Goal: Task Accomplishment & Management: Use online tool/utility

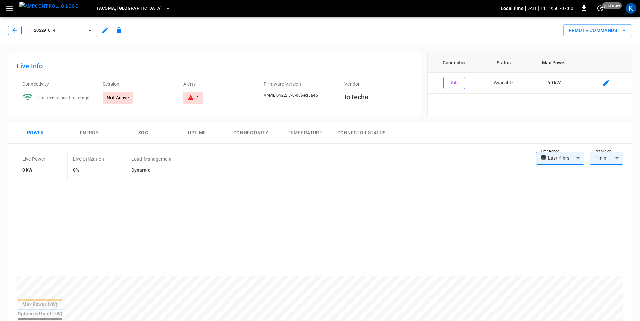
click at [12, 30] on icon "button" at bounding box center [14, 30] width 7 height 7
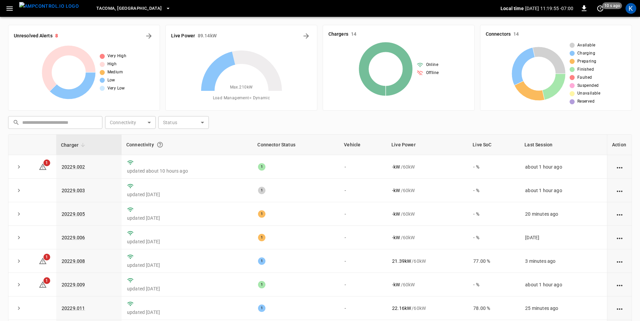
click at [165, 9] on icon "button" at bounding box center [168, 8] width 7 height 7
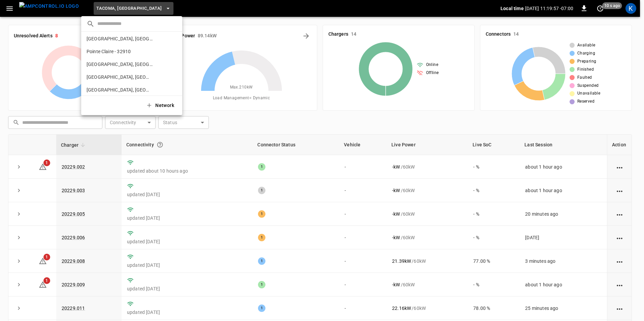
scroll to position [191, 0]
click at [108, 91] on p "[GEOGRAPHIC_DATA], [GEOGRAPHIC_DATA] - 20306" at bounding box center [120, 92] width 66 height 7
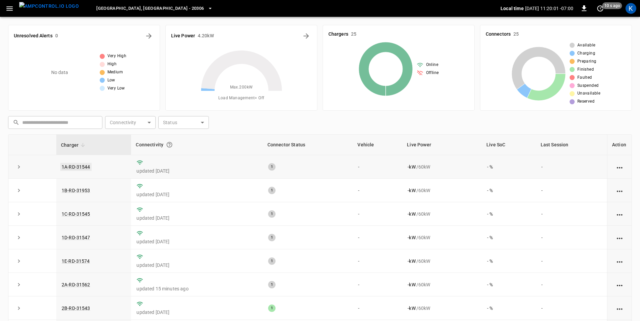
click at [78, 167] on link "1A-RD-31544" at bounding box center [75, 167] width 31 height 8
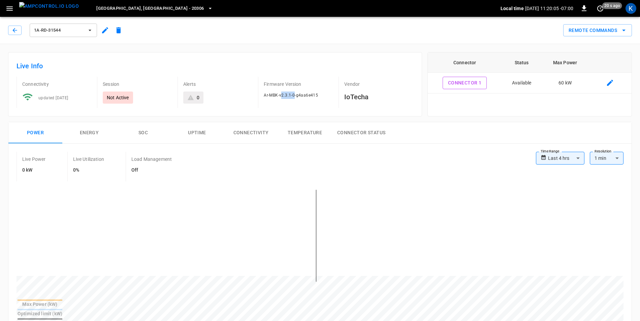
drag, startPoint x: 281, startPoint y: 94, endPoint x: 295, endPoint y: 94, distance: 14.1
click at [295, 94] on span "Ar-MBK-v2.3.1-0-g4aa6e415" at bounding box center [291, 95] width 54 height 5
click at [207, 10] on icon "button" at bounding box center [210, 8] width 7 height 7
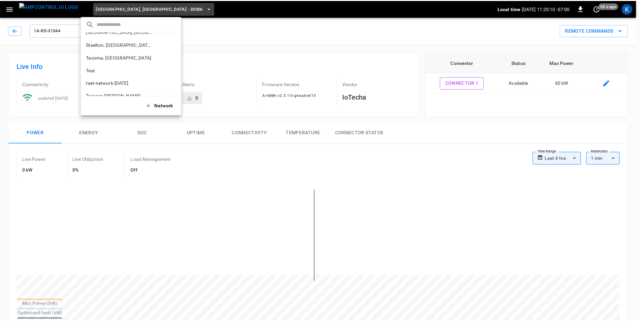
scroll to position [266, 0]
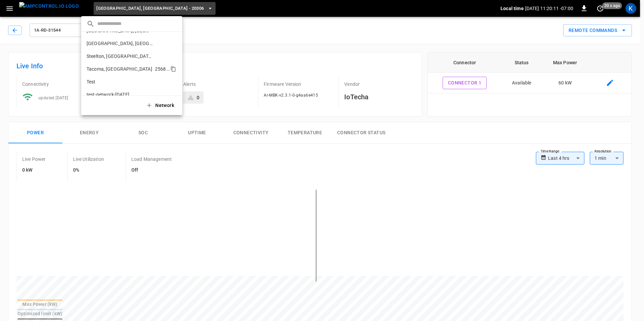
click at [102, 69] on p "Tacoma, [GEOGRAPHIC_DATA]" at bounding box center [120, 69] width 66 height 7
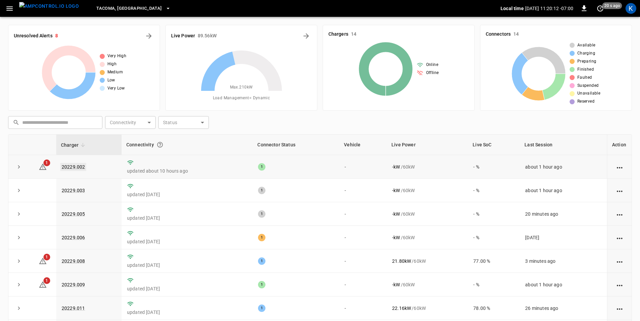
click at [70, 167] on link "20229.002" at bounding box center [73, 167] width 26 height 8
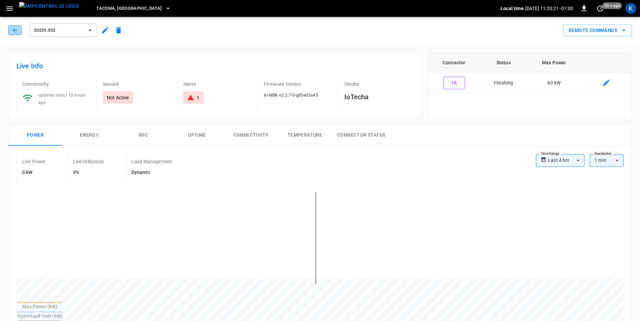
click at [14, 27] on icon "button" at bounding box center [14, 30] width 7 height 7
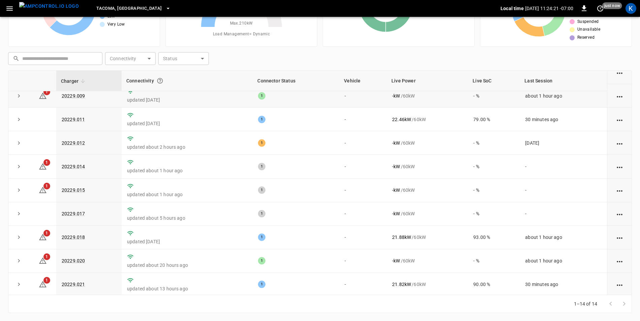
scroll to position [131, 0]
click at [76, 164] on link "20229.014" at bounding box center [73, 165] width 26 height 8
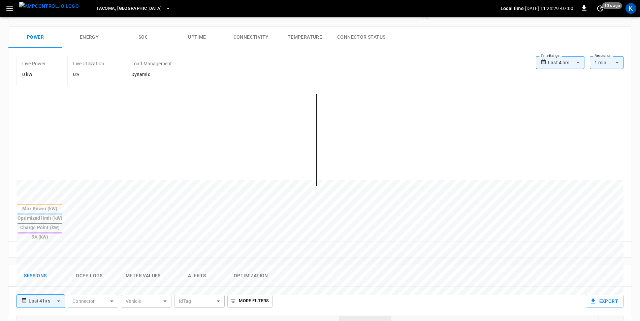
scroll to position [168, 0]
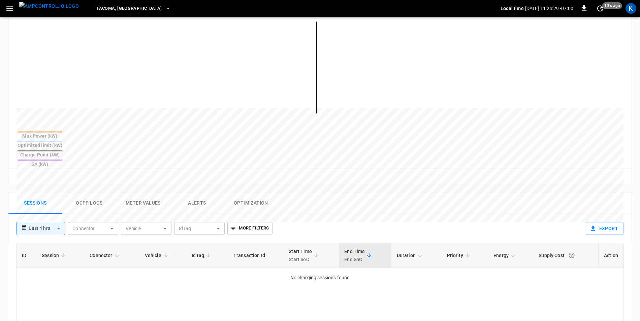
click at [87, 193] on button "Ocpp logs" at bounding box center [89, 204] width 54 height 22
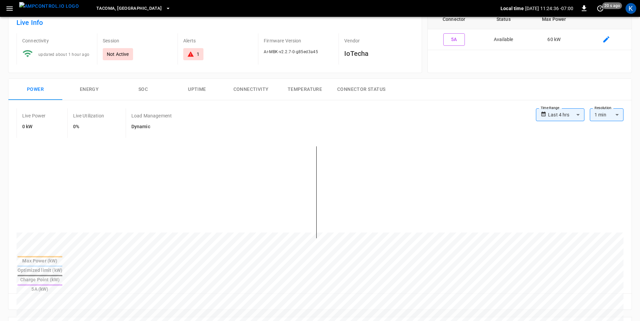
scroll to position [0, 0]
